Goal: Task Accomplishment & Management: Manage account settings

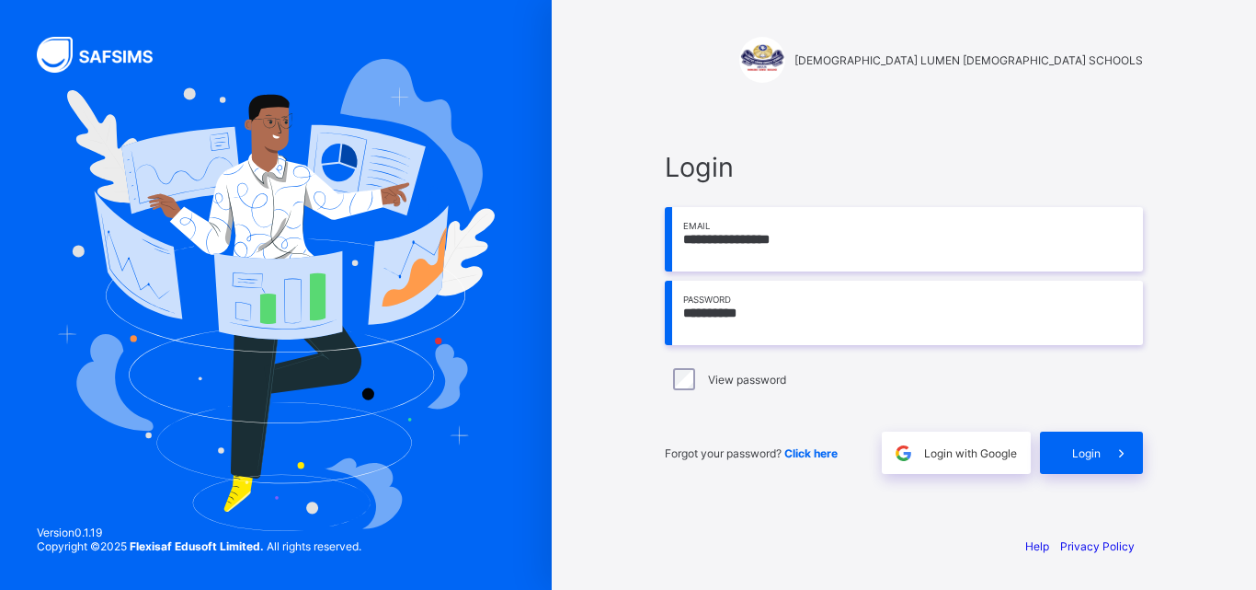
click at [1071, 440] on div "Login" at bounding box center [1091, 452] width 103 height 42
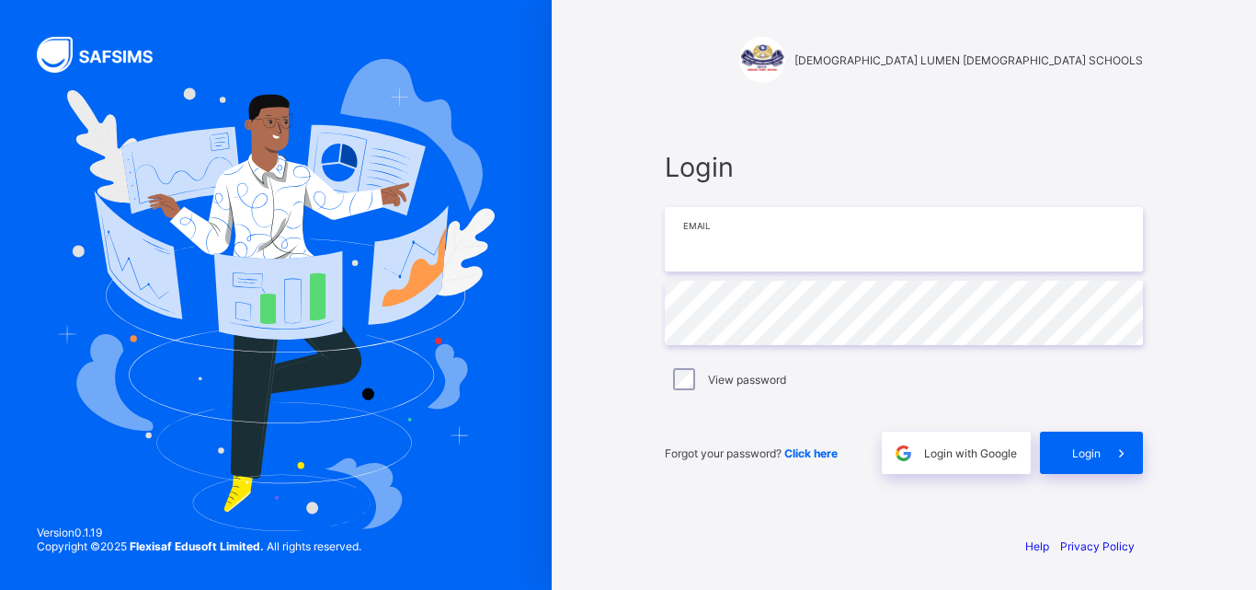
type input "**********"
click at [1081, 460] on div "Login" at bounding box center [1091, 452] width 103 height 42
